Goal: Navigation & Orientation: Understand site structure

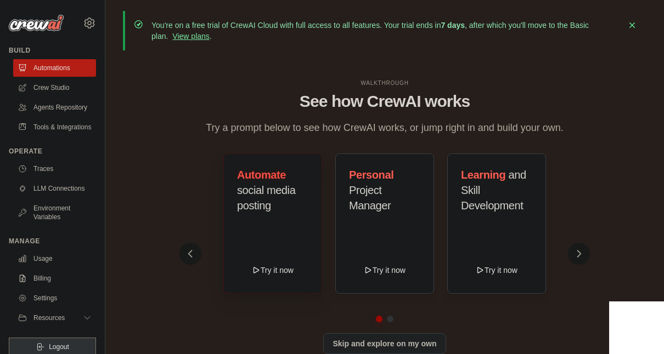
scroll to position [48, 0]
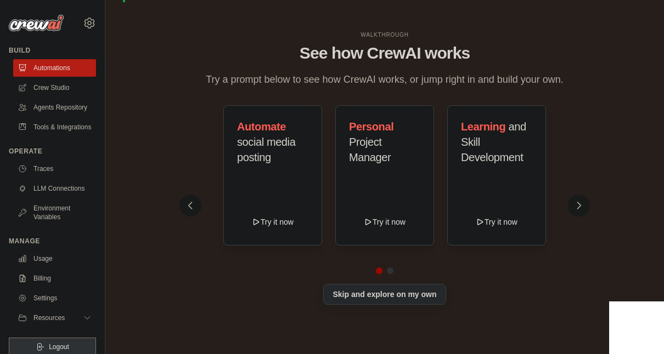
click at [383, 301] on button "Skip and explore on my own" at bounding box center [384, 294] width 122 height 21
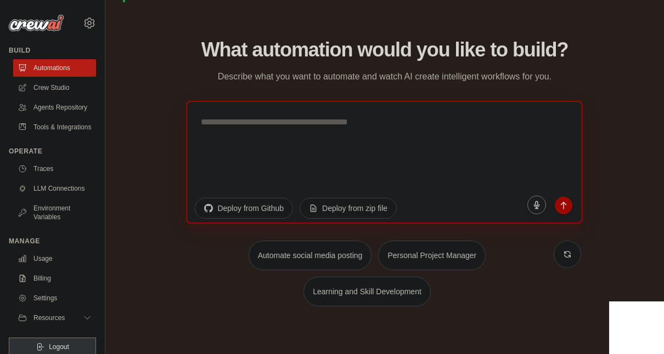
click at [361, 142] on textarea at bounding box center [384, 162] width 396 height 123
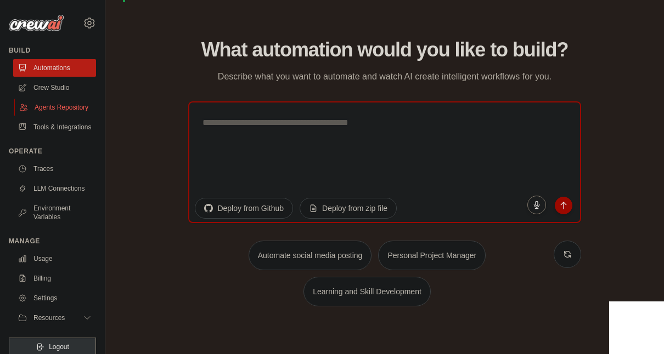
click at [32, 106] on link "Agents Repository" at bounding box center [55, 108] width 83 height 18
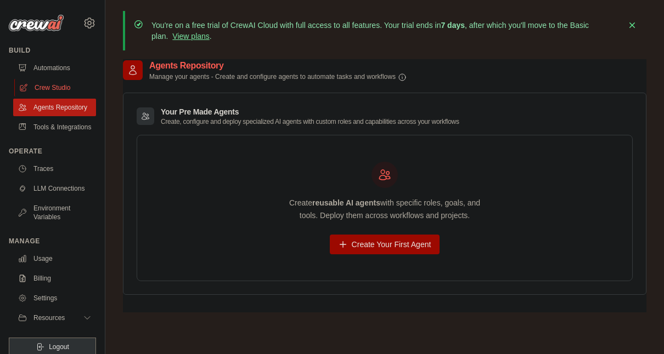
click at [38, 90] on link "Crew Studio" at bounding box center [55, 88] width 83 height 18
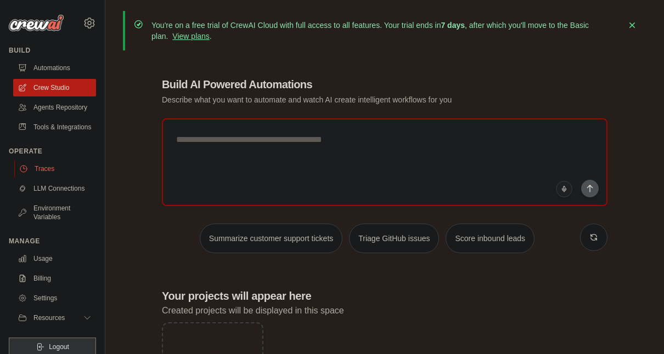
click at [48, 178] on link "Traces" at bounding box center [55, 169] width 83 height 18
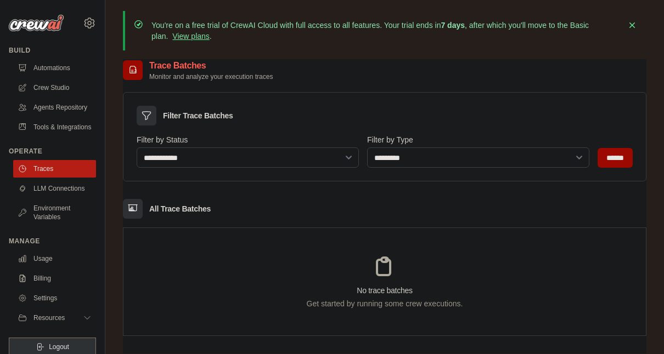
click at [57, 197] on link "LLM Connections" at bounding box center [54, 189] width 83 height 18
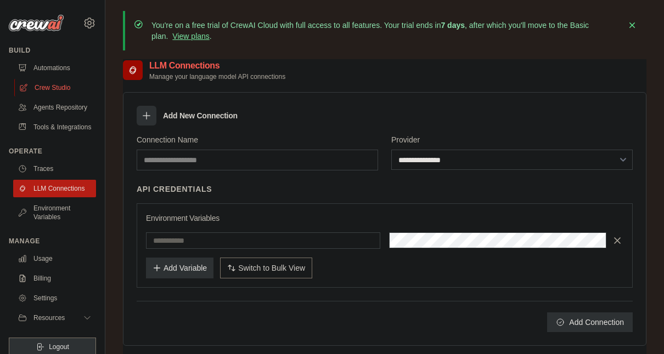
click at [54, 91] on link "Crew Studio" at bounding box center [55, 88] width 83 height 18
